Goal: Task Accomplishment & Management: Complete application form

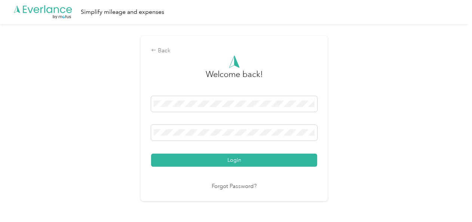
click at [113, 142] on div "Back Welcome back! Login Forgot Password?" at bounding box center [234, 122] width 468 height 196
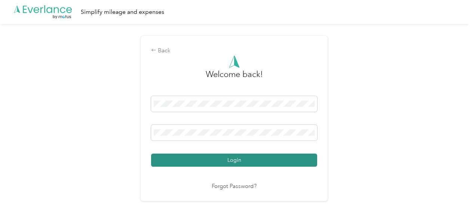
click at [215, 157] on button "Login" at bounding box center [234, 160] width 166 height 13
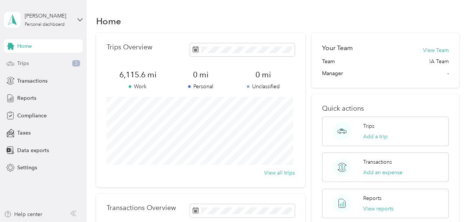
click at [34, 62] on div "Trips 3" at bounding box center [43, 63] width 79 height 13
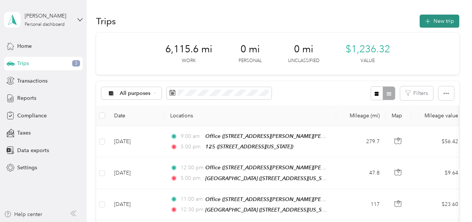
click at [429, 22] on button "New trip" at bounding box center [440, 21] width 40 height 13
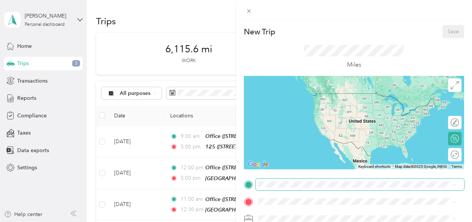
click at [276, 189] on span at bounding box center [360, 185] width 208 height 12
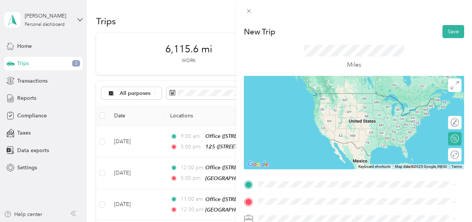
click at [315, 162] on div "Office" at bounding box center [352, 160] width 158 height 7
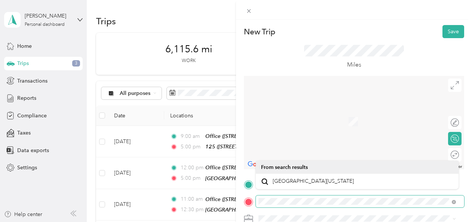
click at [242, 205] on form "New Trip Save This trip cannot be edited because it is either under review, app…" at bounding box center [354, 192] width 236 height 334
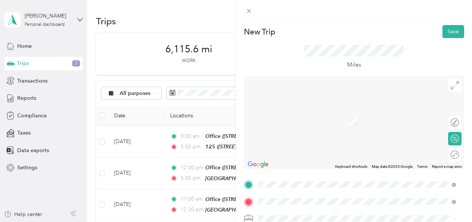
click at [274, 114] on strong "[PERSON_NAME]" at bounding box center [295, 113] width 44 height 7
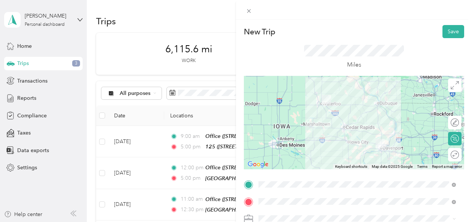
click at [451, 155] on div "Round trip" at bounding box center [454, 154] width 13 height 13
click at [444, 153] on div at bounding box center [447, 155] width 7 height 7
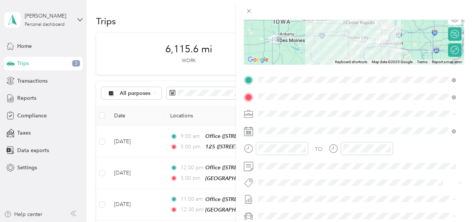
scroll to position [112, 0]
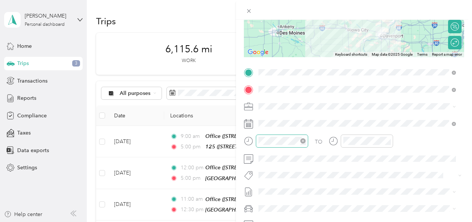
click at [303, 141] on icon "close-circle" at bounding box center [302, 140] width 5 height 5
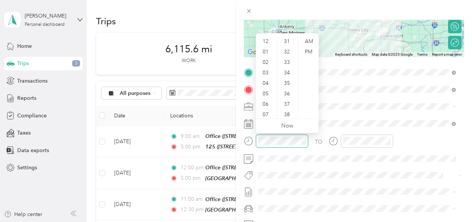
scroll to position [37, 0]
click at [267, 98] on div "09" at bounding box center [266, 98] width 18 height 10
click at [287, 43] on div "00" at bounding box center [288, 41] width 18 height 10
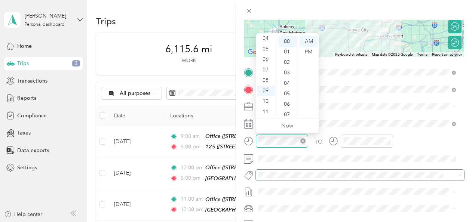
click at [369, 170] on span at bounding box center [360, 175] width 208 height 10
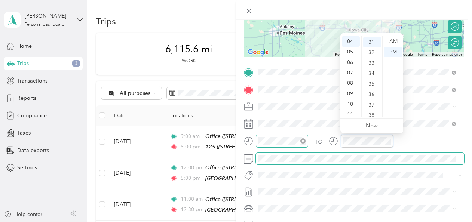
scroll to position [325, 0]
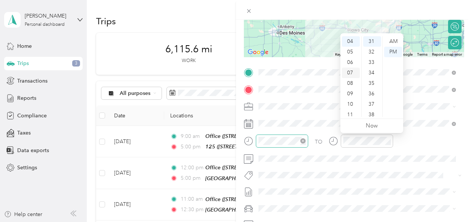
click at [348, 74] on div "07" at bounding box center [351, 73] width 18 height 10
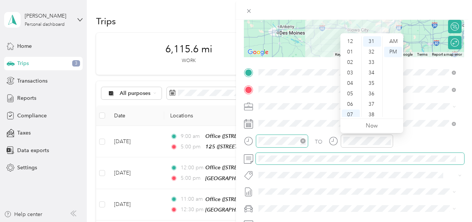
click at [365, 162] on span at bounding box center [360, 159] width 208 height 12
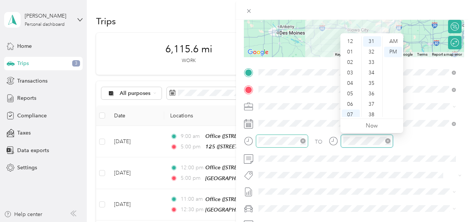
click at [388, 141] on icon "close-circle" at bounding box center [387, 140] width 5 height 5
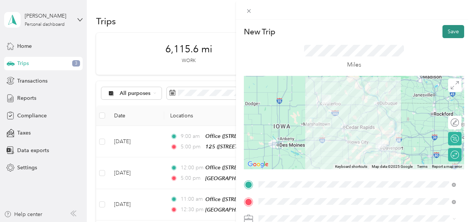
click at [448, 31] on button "Save" at bounding box center [454, 31] width 22 height 13
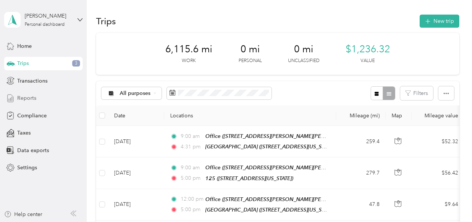
click at [36, 97] on div "Reports" at bounding box center [43, 98] width 79 height 13
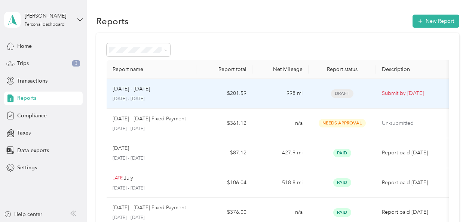
click at [367, 93] on div "Draft" at bounding box center [342, 93] width 55 height 9
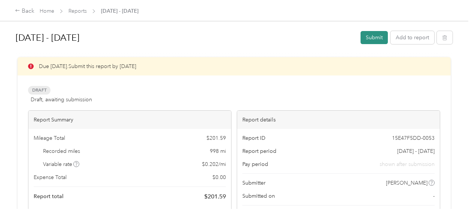
click at [367, 38] on button "Submit" at bounding box center [374, 37] width 27 height 13
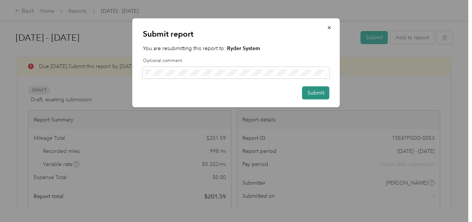
click at [320, 93] on button "Submit" at bounding box center [315, 92] width 27 height 13
